Goal: Task Accomplishment & Management: Use online tool/utility

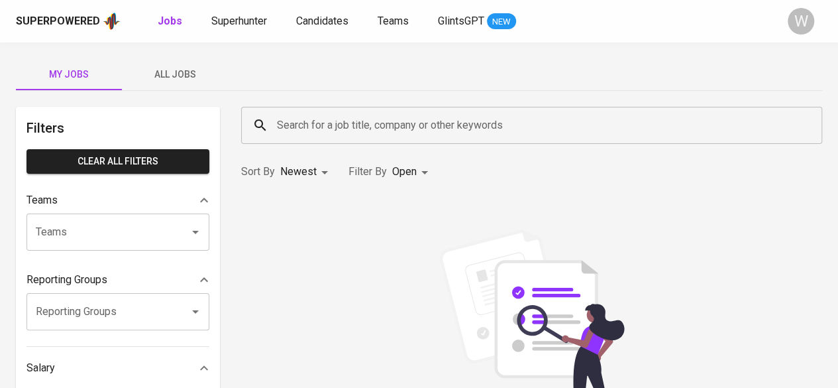
click at [388, 138] on div "Search for a job title, company or other keywords" at bounding box center [531, 125] width 581 height 37
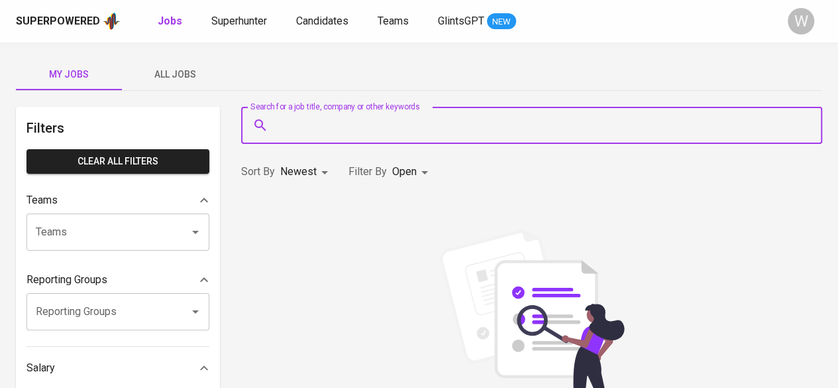
paste input "[EMAIL_ADDRESS][DOMAIN_NAME]"
type input "[EMAIL_ADDRESS][DOMAIN_NAME]"
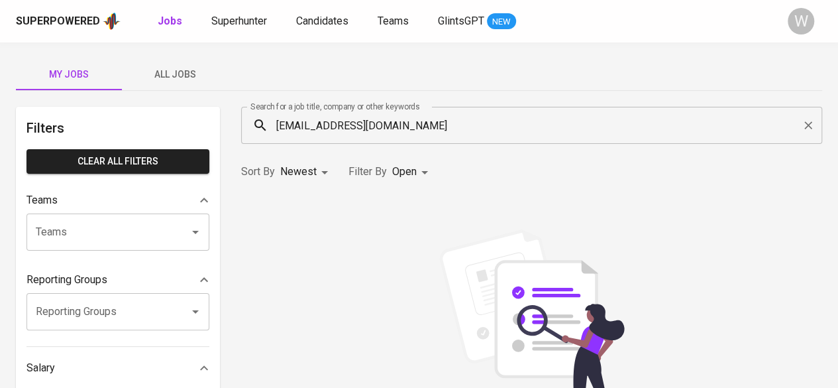
click at [466, 203] on div "Sorry, no results found." at bounding box center [531, 345] width 597 height 301
click at [248, 26] on span "Superhunter" at bounding box center [239, 21] width 56 height 13
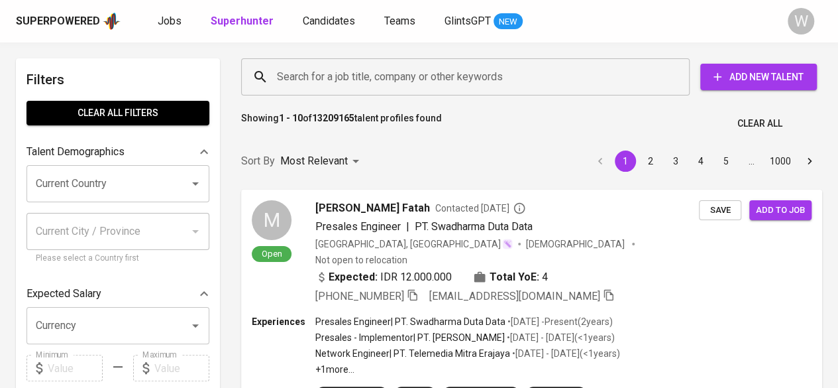
paste input "[EMAIL_ADDRESS][DOMAIN_NAME]"
click at [358, 86] on input "Search for a job title, company or other keywords" at bounding box center [469, 76] width 390 height 25
type input "[EMAIL_ADDRESS][DOMAIN_NAME]"
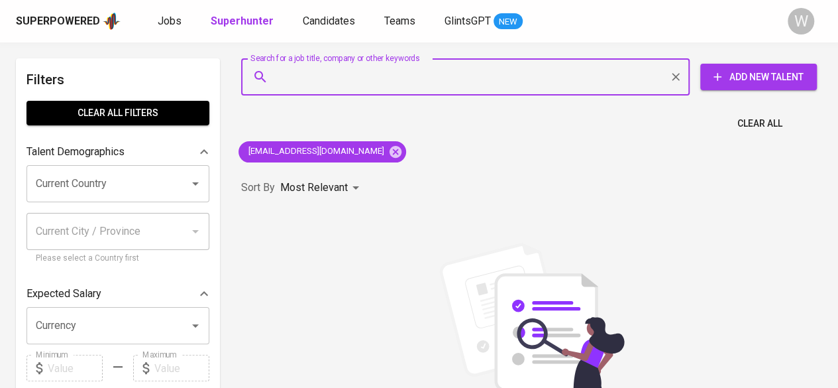
paste input "[PERSON_NAME][EMAIL_ADDRESS][DOMAIN_NAME]"
type input "[PERSON_NAME][EMAIL_ADDRESS][DOMAIN_NAME]"
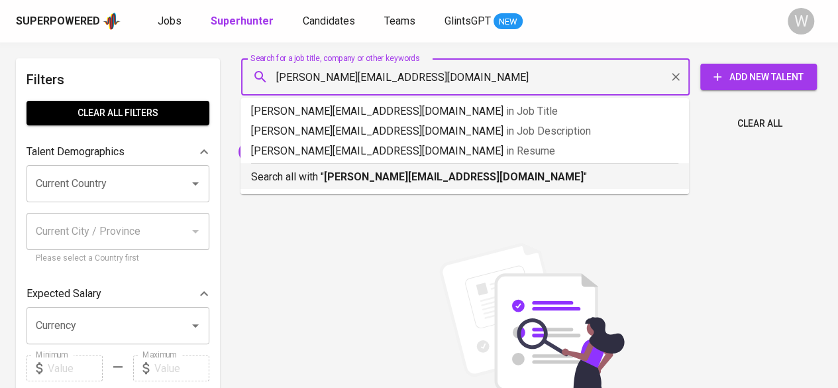
click at [360, 180] on b "[PERSON_NAME][EMAIL_ADDRESS][DOMAIN_NAME]" at bounding box center [454, 176] width 260 height 13
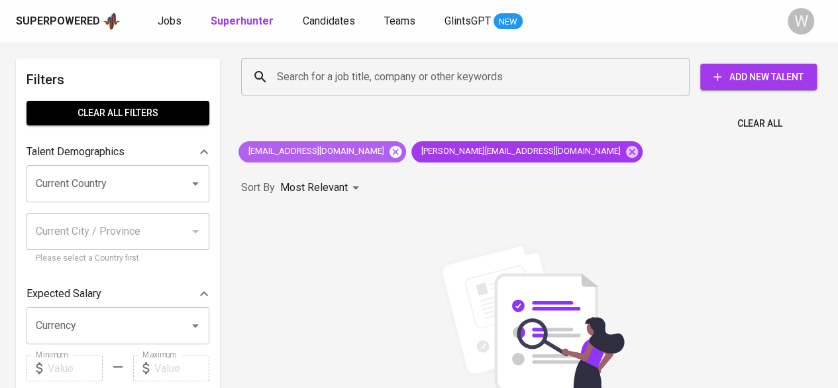
click at [388, 154] on icon at bounding box center [395, 151] width 15 height 15
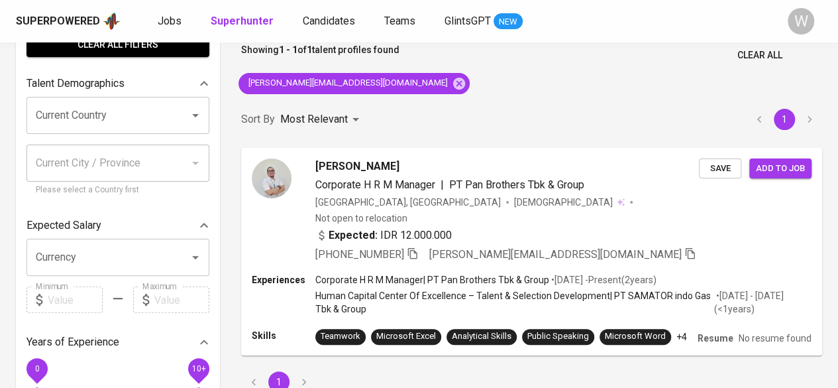
scroll to position [69, 0]
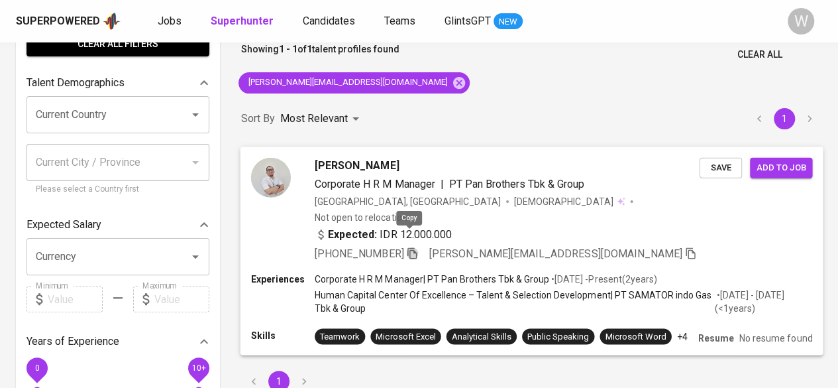
click at [411, 247] on icon "button" at bounding box center [411, 252] width 9 height 11
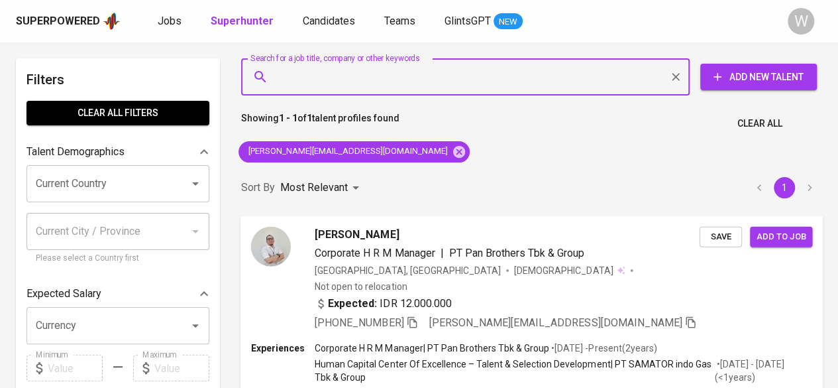
paste input "[EMAIL_ADDRESS][DOMAIN_NAME]"
click at [363, 83] on input "Search for a job title, company or other keywords" at bounding box center [469, 76] width 390 height 25
type input "[EMAIL_ADDRESS][DOMAIN_NAME]"
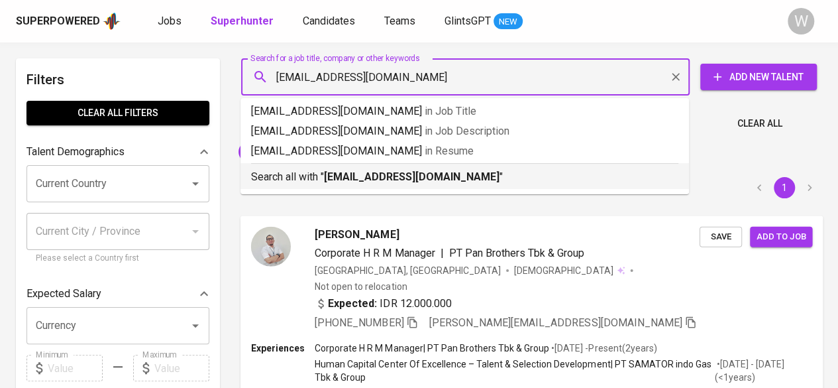
click at [399, 168] on div "Search all with " [EMAIL_ADDRESS][DOMAIN_NAME] "" at bounding box center [464, 174] width 427 height 22
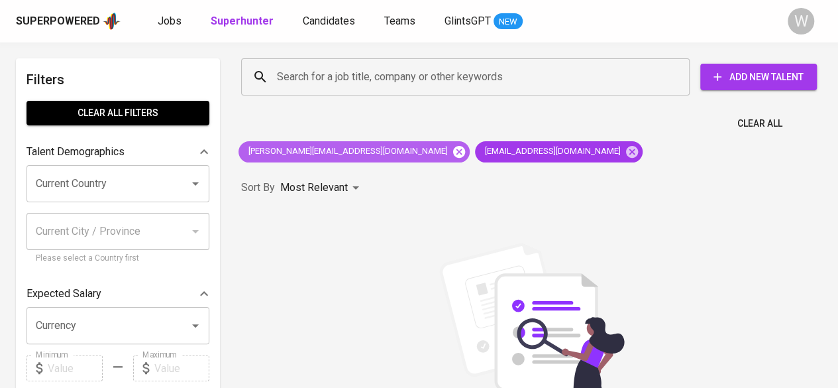
click at [453, 152] on icon at bounding box center [459, 151] width 12 height 12
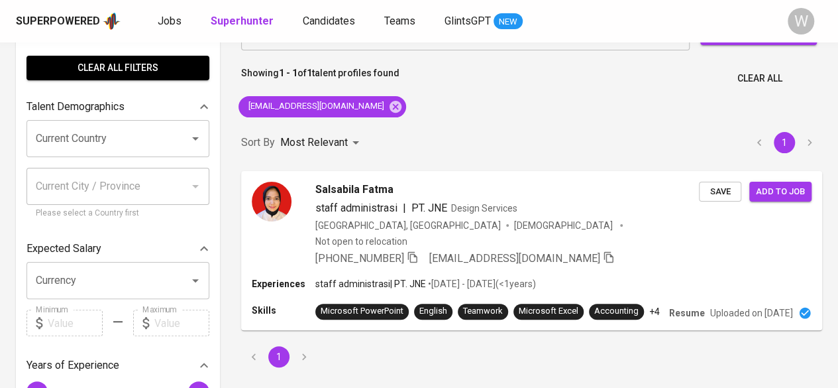
scroll to position [46, 0]
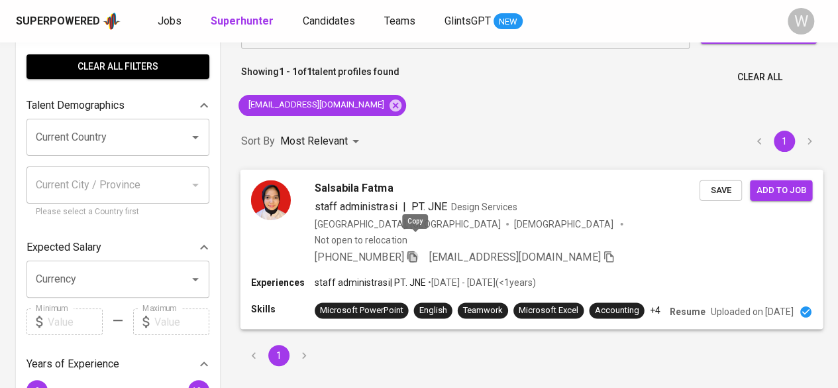
click at [413, 250] on icon "button" at bounding box center [412, 256] width 12 height 12
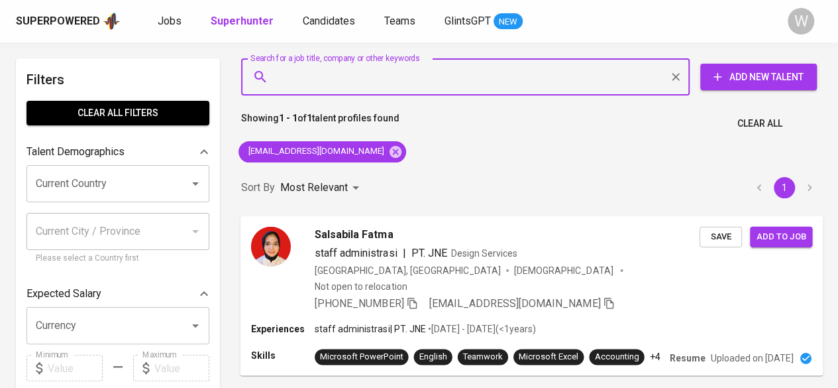
click at [404, 84] on input "Search for a job title, company or other keywords" at bounding box center [469, 76] width 390 height 25
paste input "[PERSON_NAME]"
type input "[PERSON_NAME]"
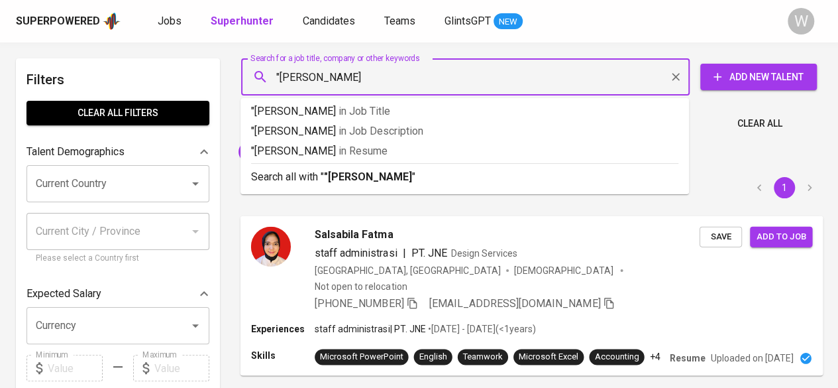
type input ""[PERSON_NAME]""
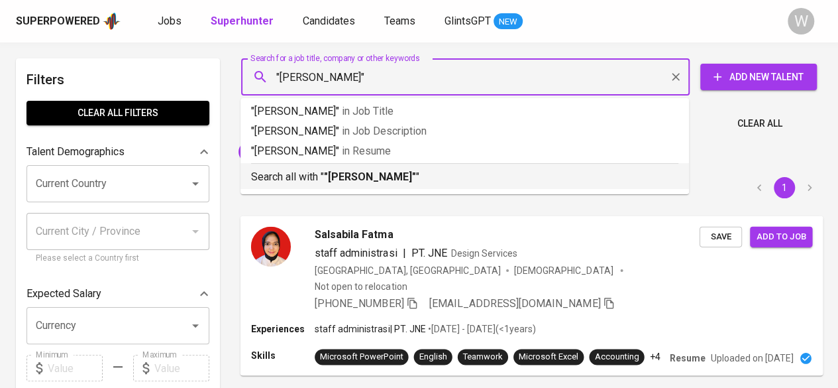
click at [413, 182] on b ""[PERSON_NAME]"" at bounding box center [370, 176] width 92 height 13
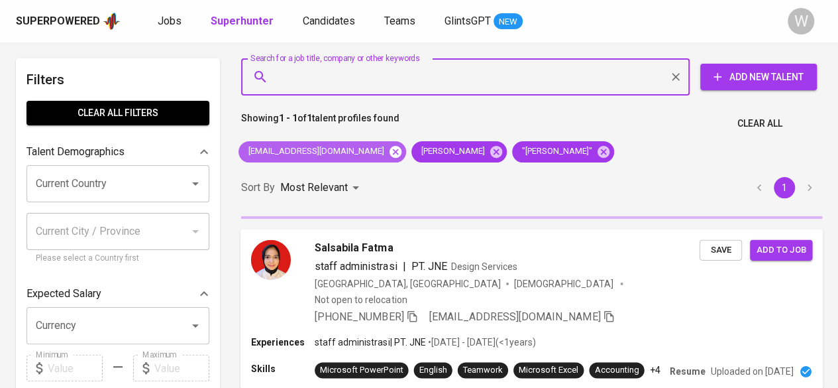
click at [390, 155] on icon at bounding box center [396, 151] width 12 height 12
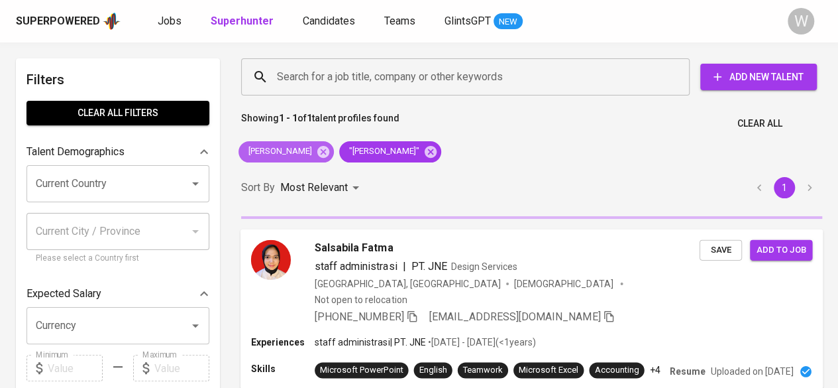
click at [329, 155] on icon at bounding box center [323, 151] width 12 height 12
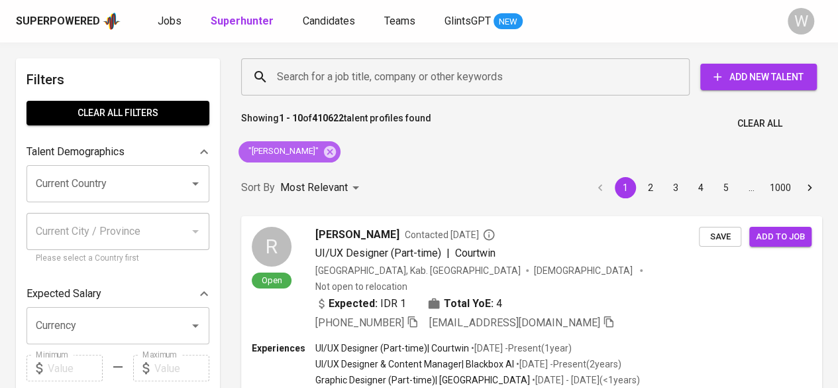
drag, startPoint x: 367, startPoint y: 155, endPoint x: 421, endPoint y: 124, distance: 62.6
